Goal: Task Accomplishment & Management: Complete application form

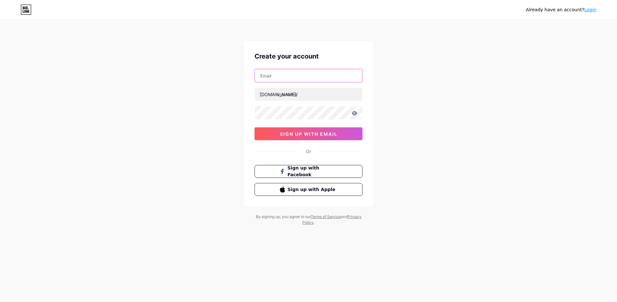
click at [291, 72] on input "text" at bounding box center [308, 75] width 107 height 13
type input "[EMAIL_ADDRESS][DOMAIN_NAME]"
click at [313, 94] on input "text" at bounding box center [308, 94] width 107 height 13
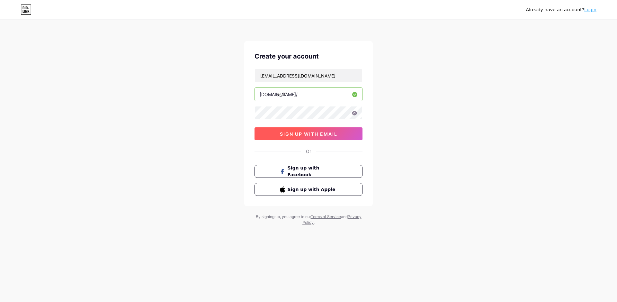
type input "asiff"
click at [310, 131] on span "sign up with email" at bounding box center [309, 133] width 58 height 5
click at [355, 115] on icon at bounding box center [354, 113] width 5 height 4
click at [355, 115] on icon at bounding box center [354, 113] width 5 height 5
click at [340, 133] on button "sign up with email" at bounding box center [309, 133] width 108 height 13
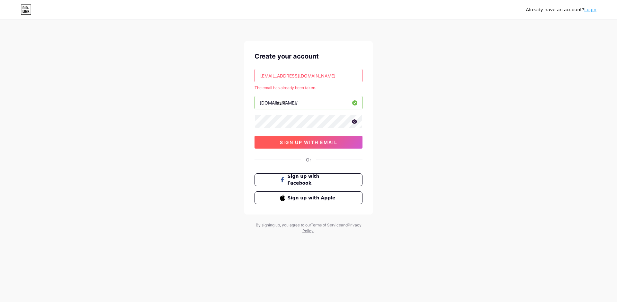
click at [334, 140] on span "sign up with email" at bounding box center [309, 142] width 58 height 5
click at [309, 157] on div "Or" at bounding box center [308, 159] width 5 height 7
click at [306, 176] on button "Sign up with Facebook" at bounding box center [309, 179] width 110 height 13
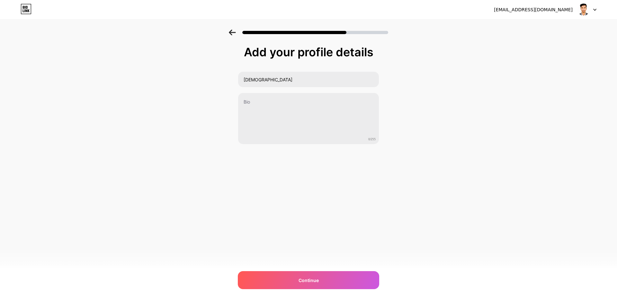
click at [590, 10] on div at bounding box center [587, 10] width 19 height 12
click at [595, 8] on div at bounding box center [587, 10] width 19 height 12
click at [588, 7] on img at bounding box center [584, 10] width 12 height 12
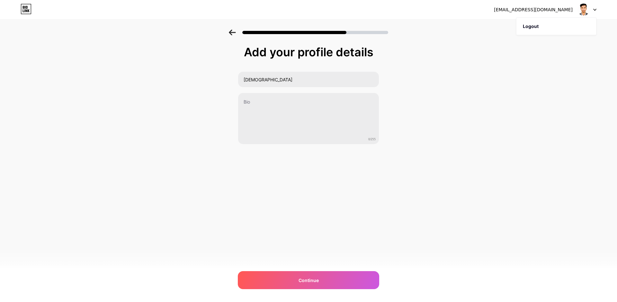
click at [594, 8] on div at bounding box center [587, 10] width 19 height 12
click at [25, 12] on icon at bounding box center [26, 9] width 11 height 10
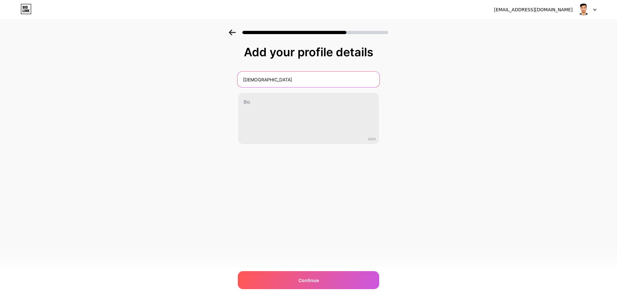
click at [307, 81] on input "[DEMOGRAPHIC_DATA]" at bounding box center [309, 79] width 142 height 15
drag, startPoint x: 99, startPoint y: 92, endPoint x: 96, endPoint y: 86, distance: 6.5
click at [97, 88] on div "Add your profile details Asiful [DEMOGRAPHIC_DATA] 0/255 Continue Error" at bounding box center [308, 103] width 617 height 147
